Goal: Information Seeking & Learning: Find specific fact

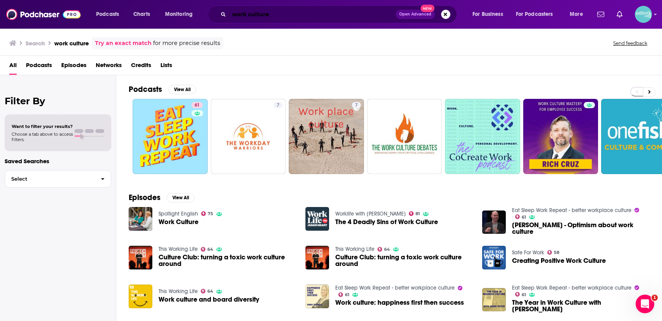
click at [249, 16] on input "work culture" at bounding box center [312, 14] width 167 height 12
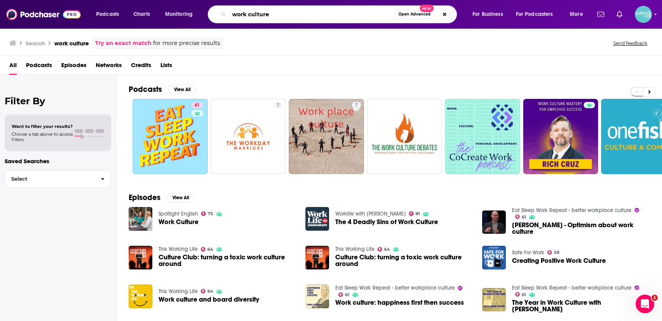
click at [249, 16] on input "work culture" at bounding box center [312, 14] width 166 height 12
type input "srsly wrong"
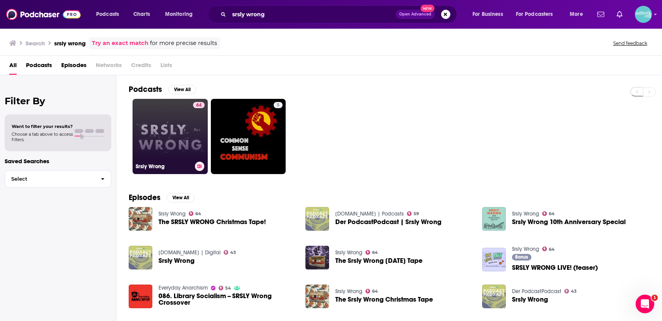
click at [175, 117] on link "64 Srsly Wrong" at bounding box center [169, 136] width 75 height 75
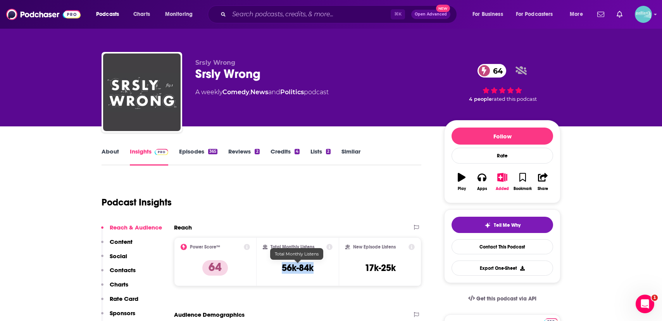
drag, startPoint x: 318, startPoint y: 266, endPoint x: 279, endPoint y: 266, distance: 39.1
click at [279, 266] on div "Total Monthly Listens 56k-84k" at bounding box center [298, 262] width 70 height 36
copy h3 "56k-84k"
